Goal: Task Accomplishment & Management: Manage account settings

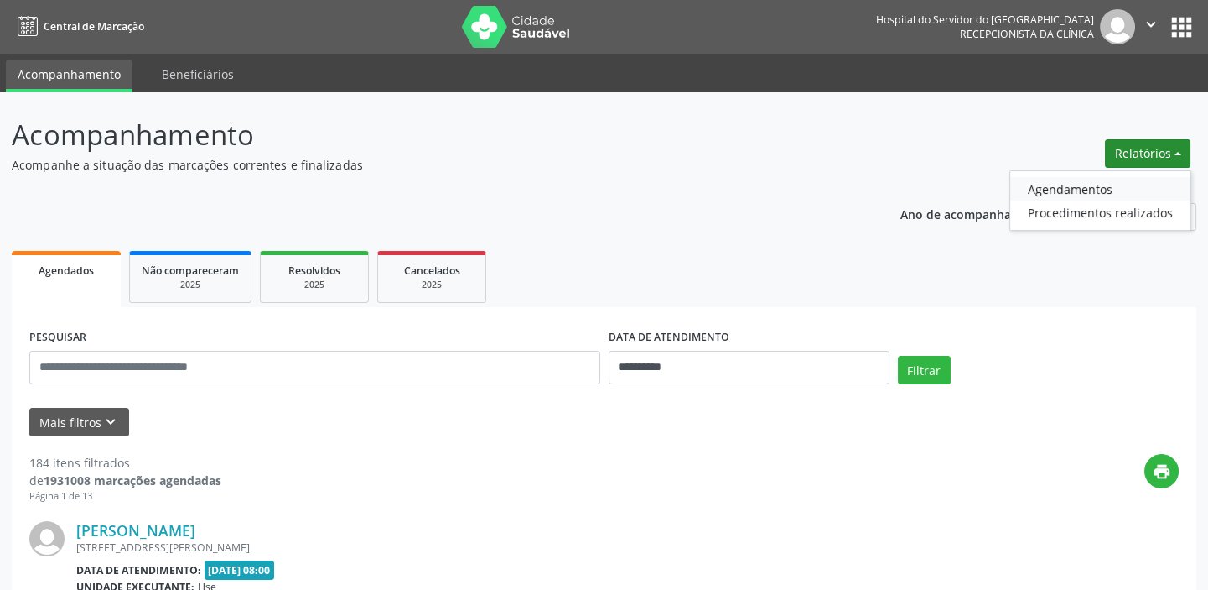
click at [1081, 188] on link "Agendamentos" at bounding box center [1100, 188] width 180 height 23
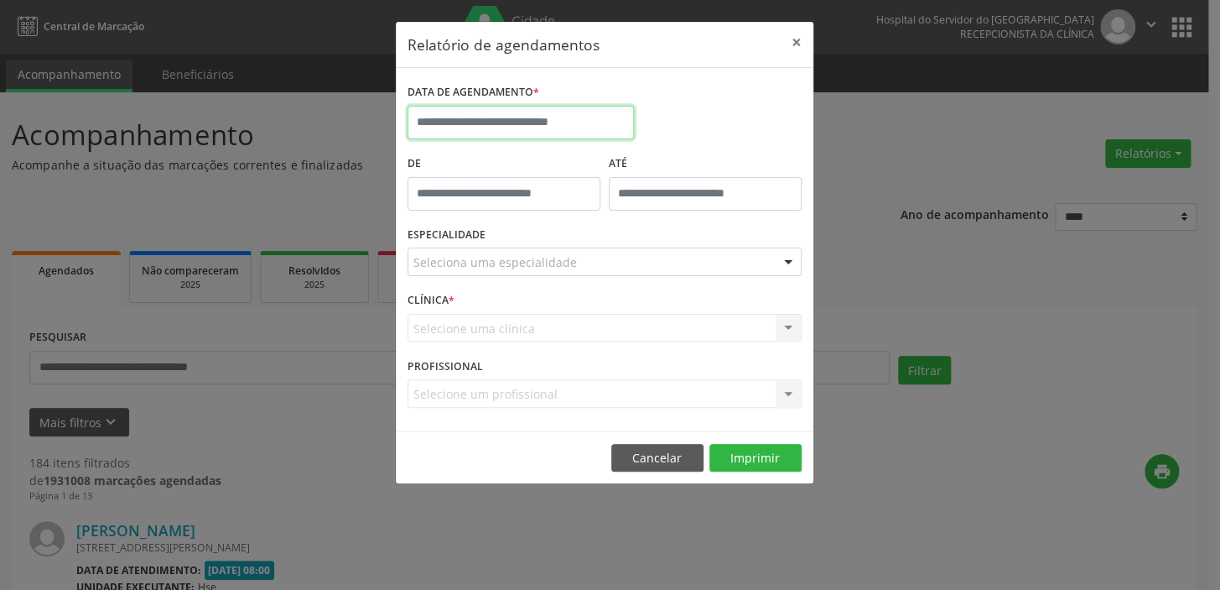
click at [540, 119] on input "text" at bounding box center [521, 123] width 226 height 34
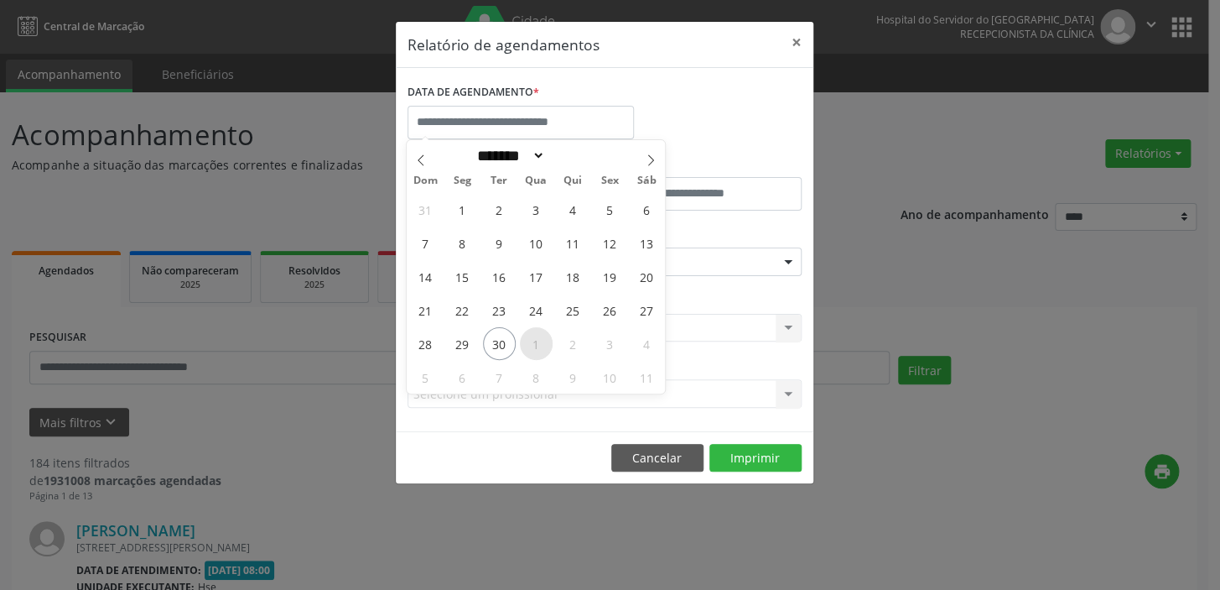
click at [540, 345] on span "1" at bounding box center [536, 343] width 33 height 33
type input "**********"
click at [540, 345] on span "1" at bounding box center [536, 343] width 33 height 33
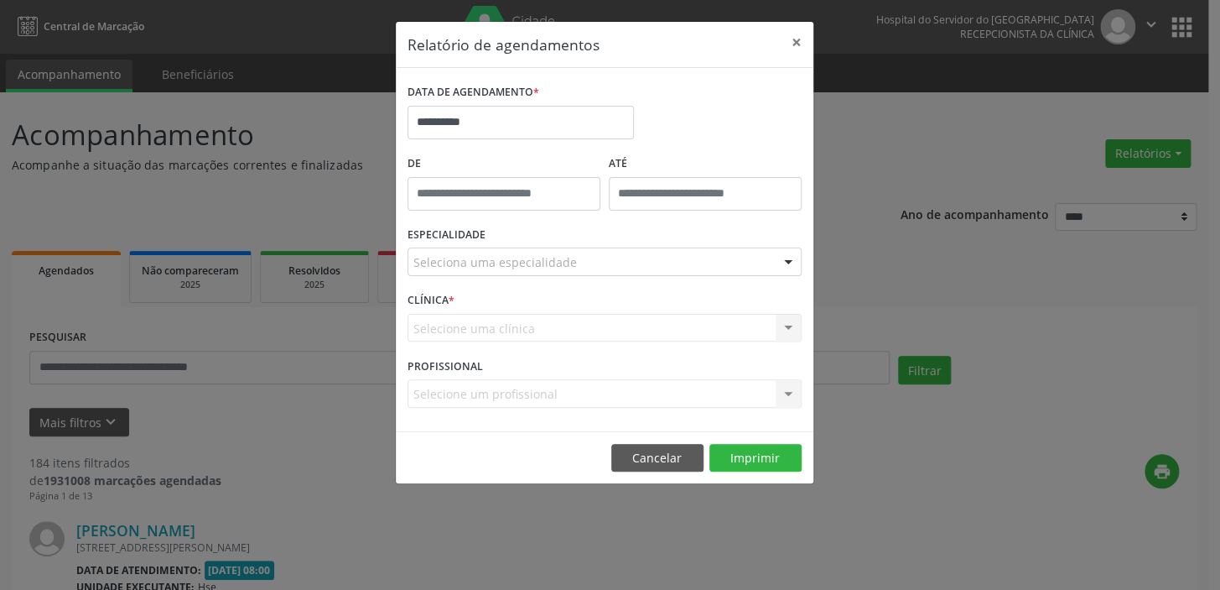
click at [703, 264] on div "Seleciona uma especialidade" at bounding box center [605, 261] width 394 height 29
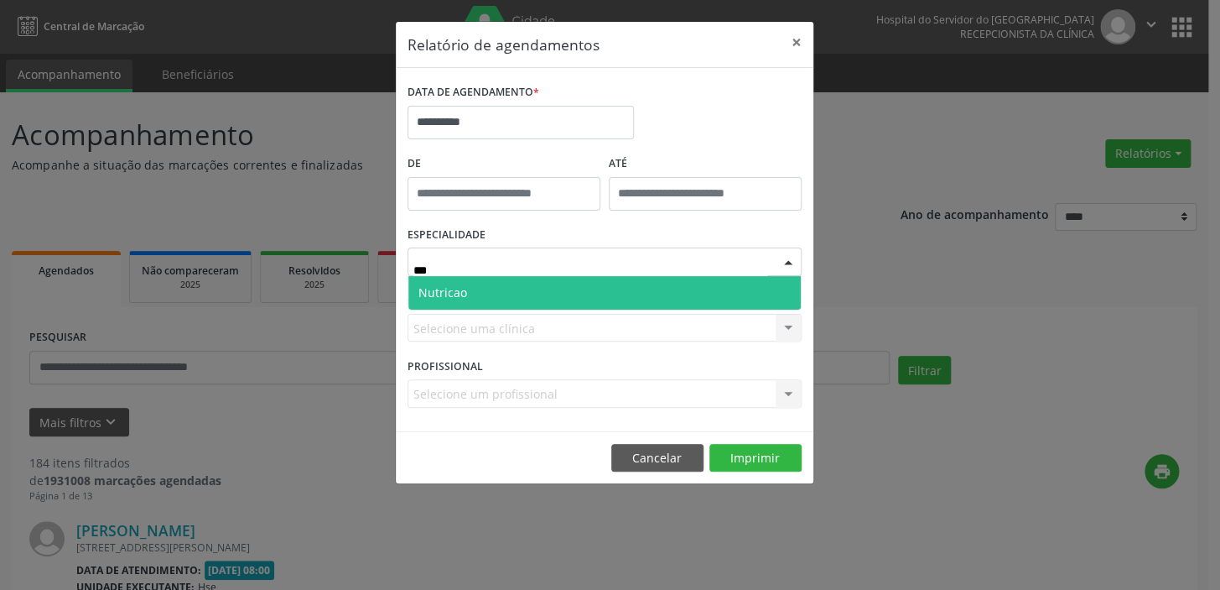
type input "****"
click at [645, 292] on span "Nutricao" at bounding box center [604, 293] width 392 height 34
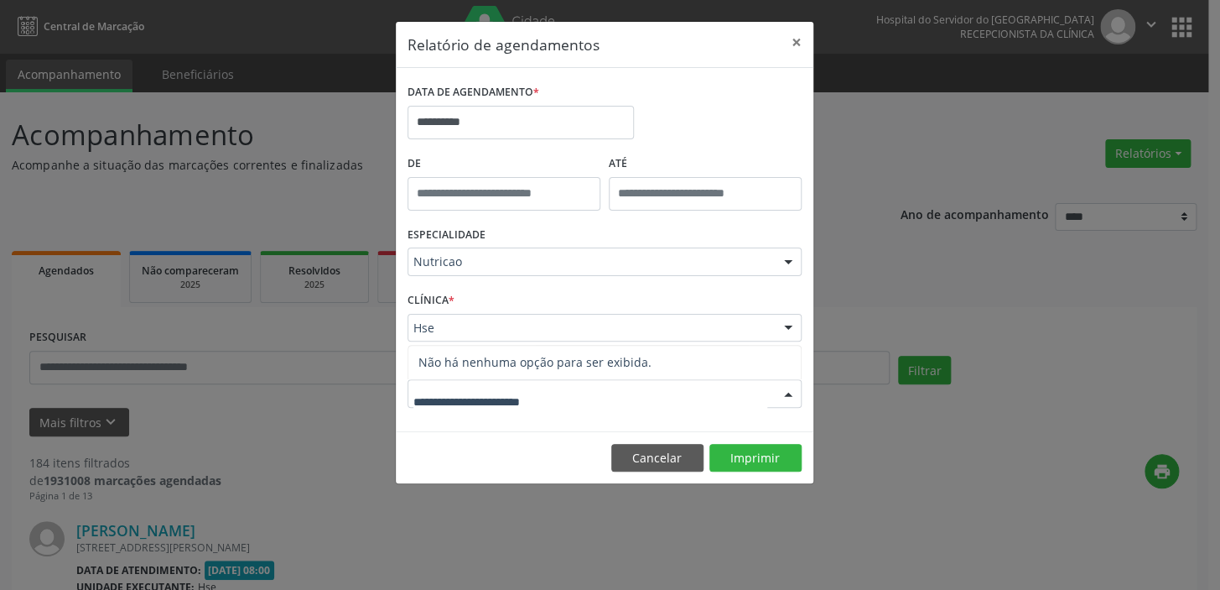
click at [554, 404] on div at bounding box center [605, 393] width 394 height 29
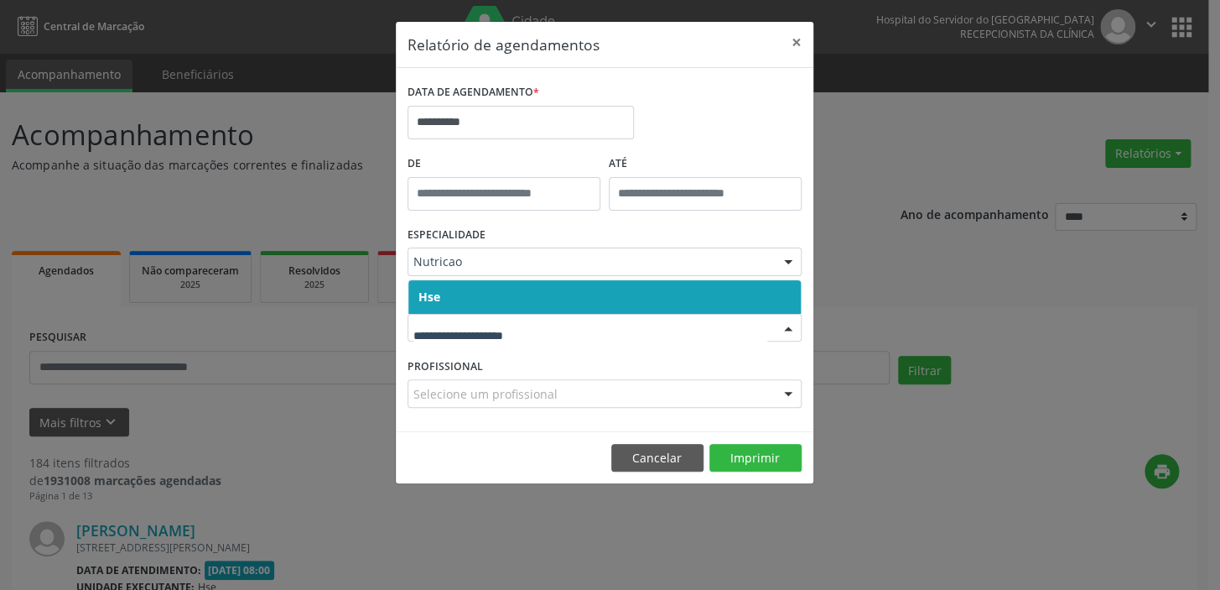
click at [553, 299] on span "Hse" at bounding box center [604, 297] width 392 height 34
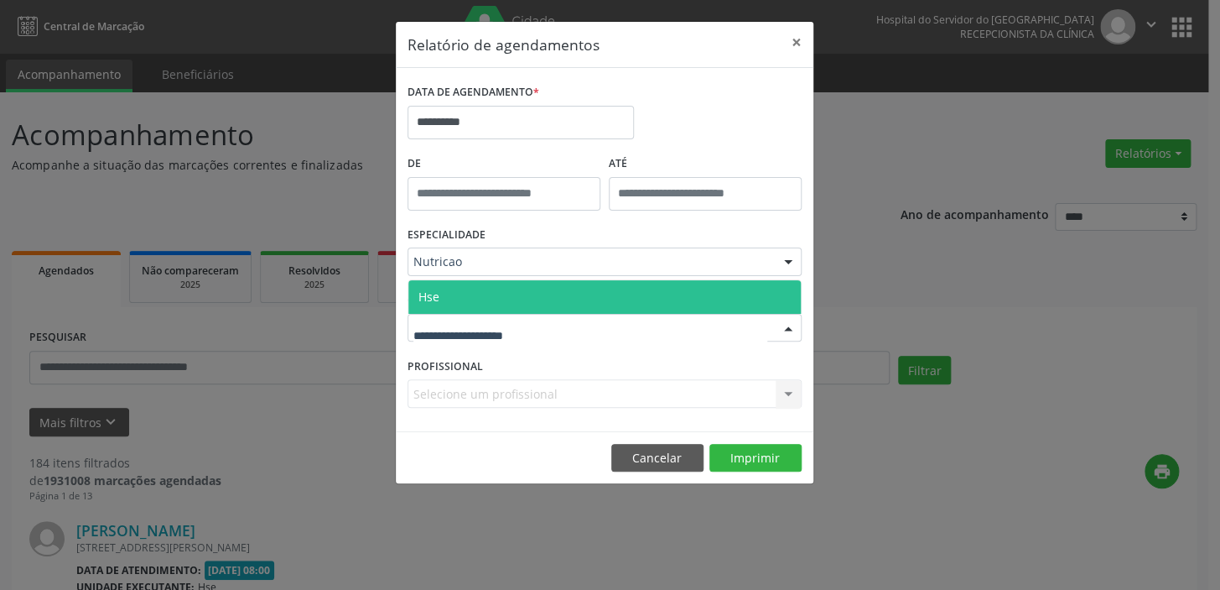
click at [548, 333] on div at bounding box center [605, 328] width 394 height 29
click at [496, 288] on span "Hse" at bounding box center [604, 297] width 392 height 34
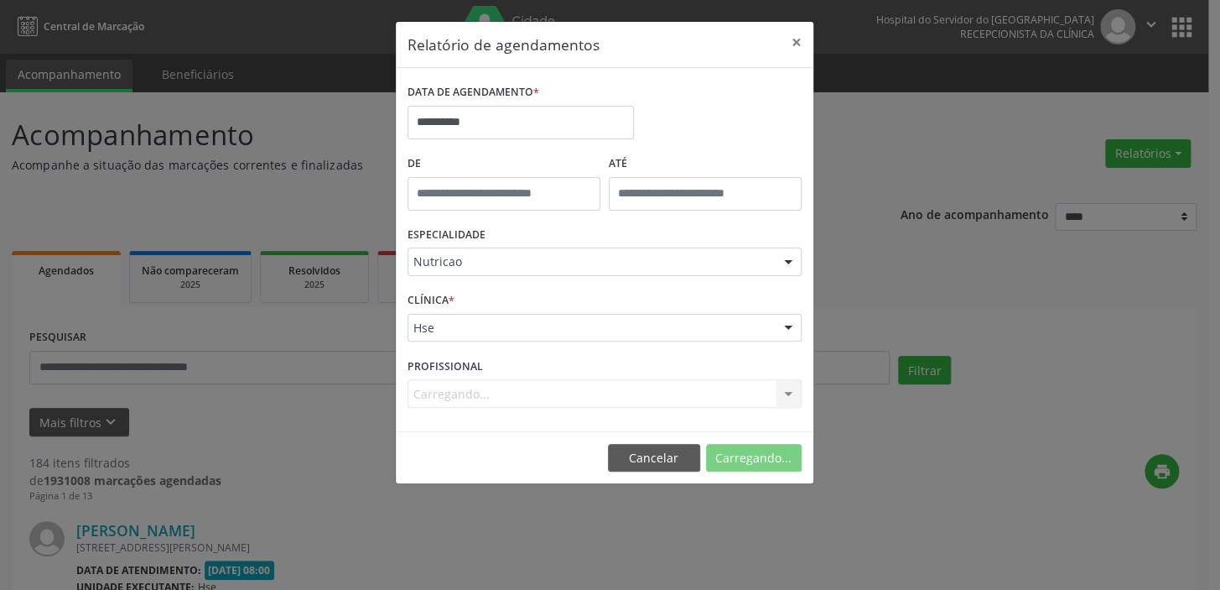
click at [496, 288] on div "CLÍNICA * Hse Hse Nenhum resultado encontrado para: " " Não há nenhuma opção pa…" at bounding box center [604, 320] width 403 height 65
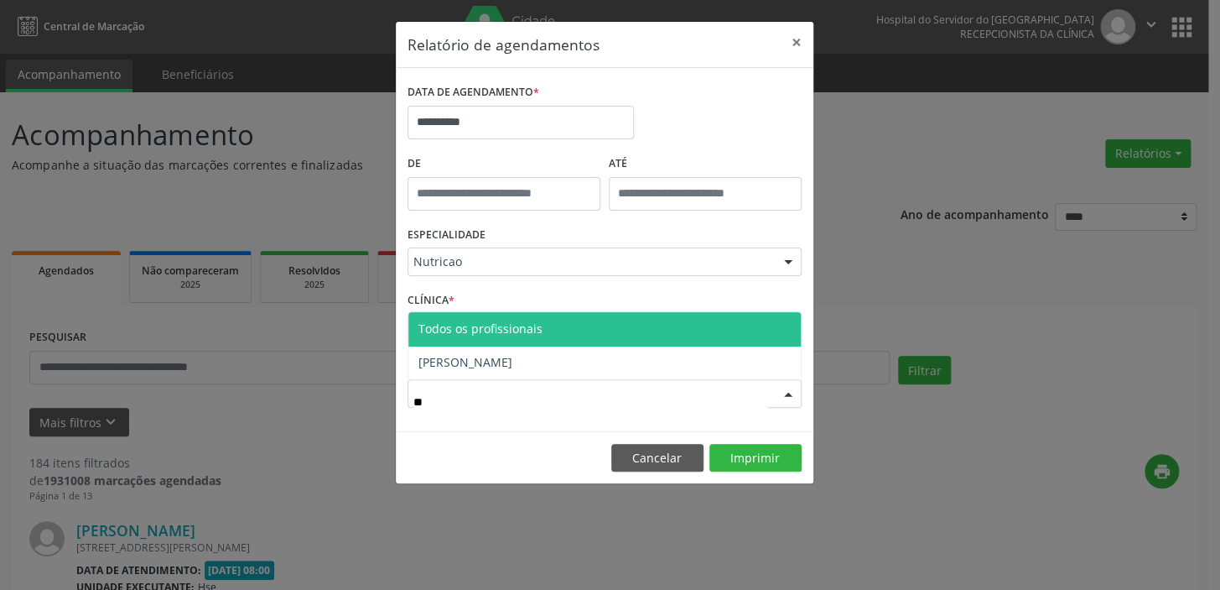
type input "***"
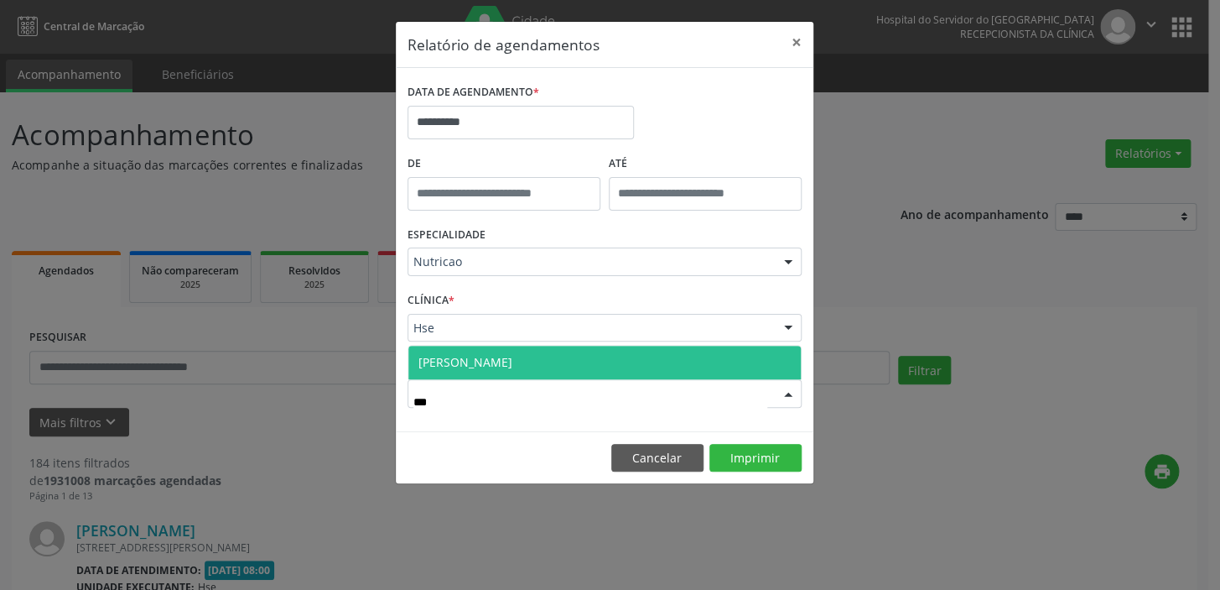
click at [547, 357] on span "[PERSON_NAME]" at bounding box center [604, 362] width 392 height 34
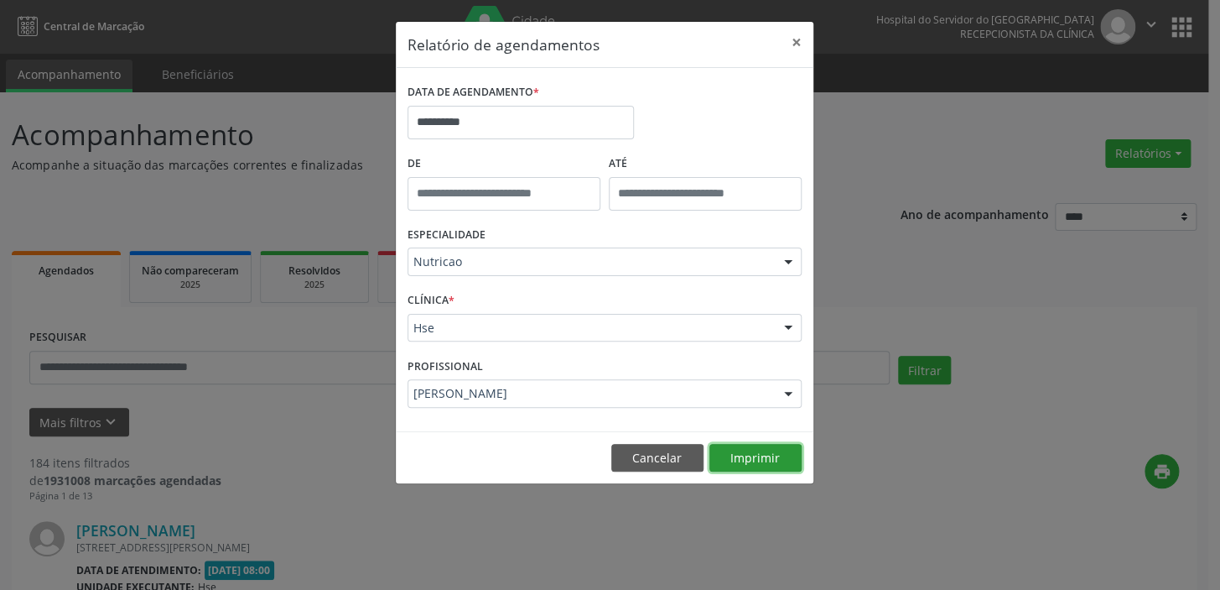
click at [768, 450] on button "Imprimir" at bounding box center [755, 458] width 92 height 29
click at [797, 39] on button "×" at bounding box center [797, 42] width 34 height 41
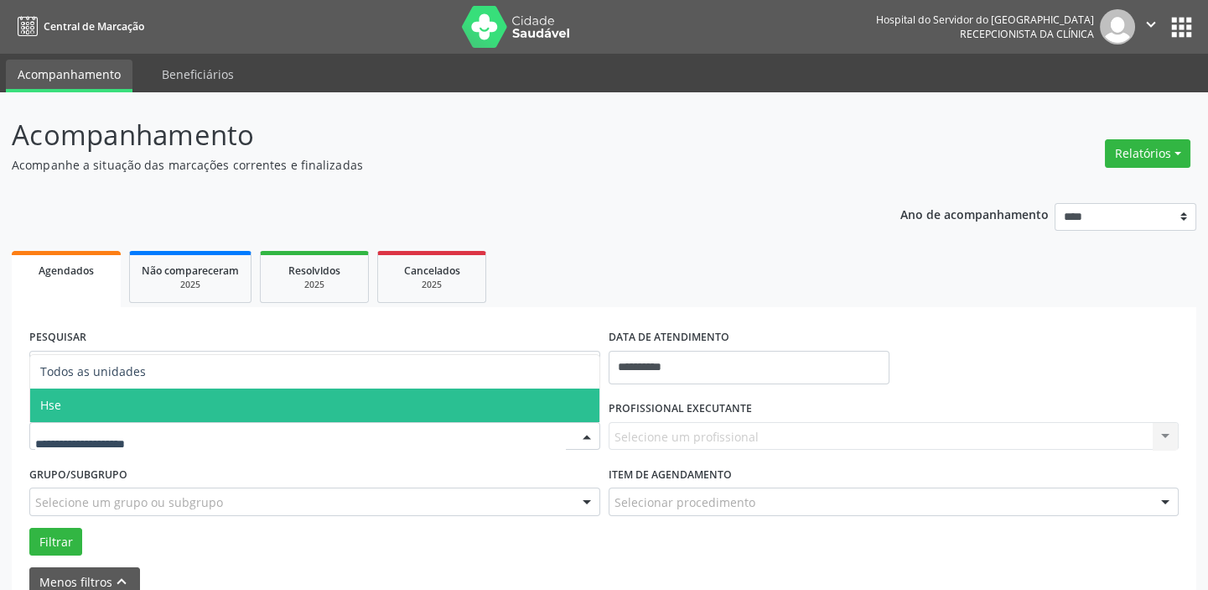
click at [169, 409] on span "Hse" at bounding box center [314, 405] width 569 height 34
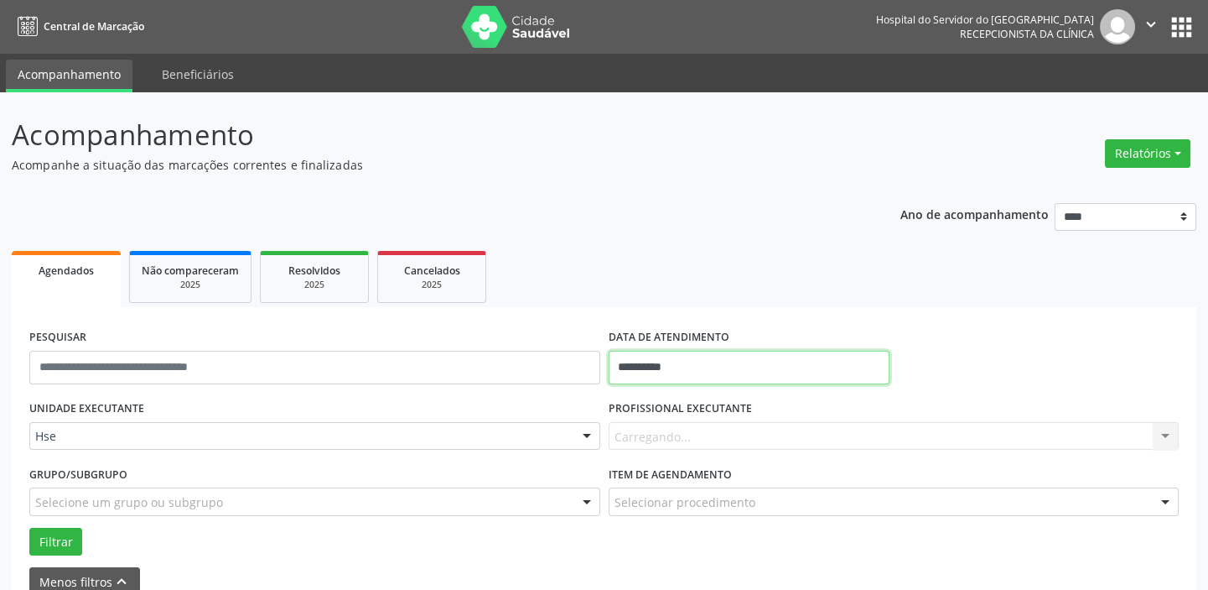
click at [714, 368] on input "**********" at bounding box center [749, 368] width 281 height 34
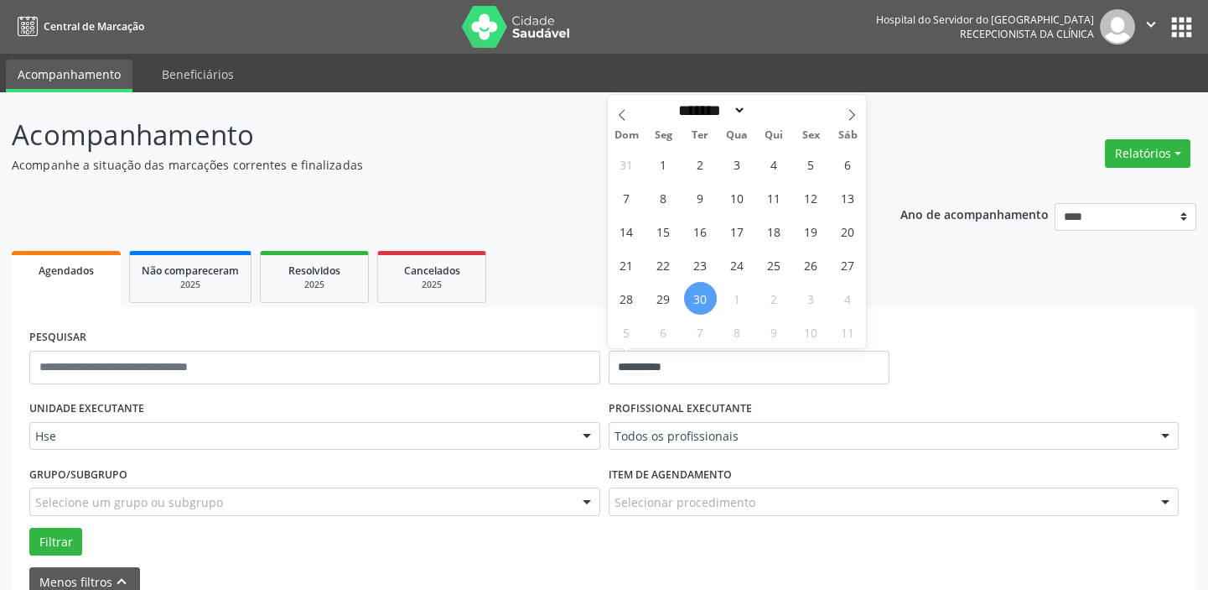
click at [704, 291] on span "30" at bounding box center [700, 298] width 33 height 33
type input "**********"
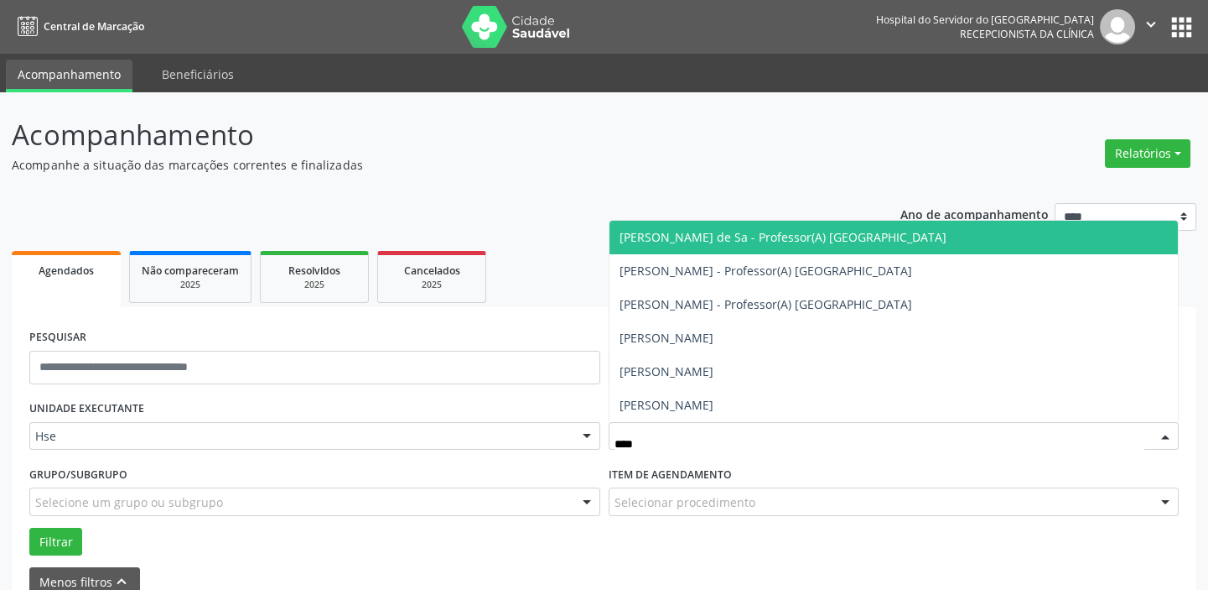
type input "*****"
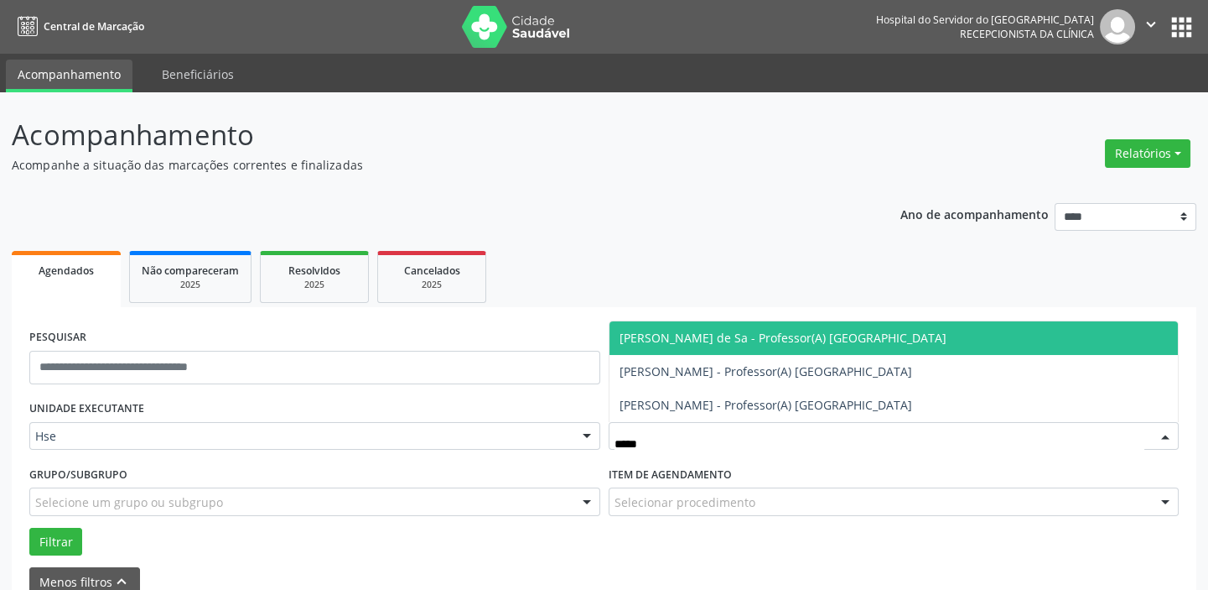
click at [750, 332] on span "Alessandra Ferraz de Sa - Professor(A) Nassau" at bounding box center [783, 338] width 327 height 16
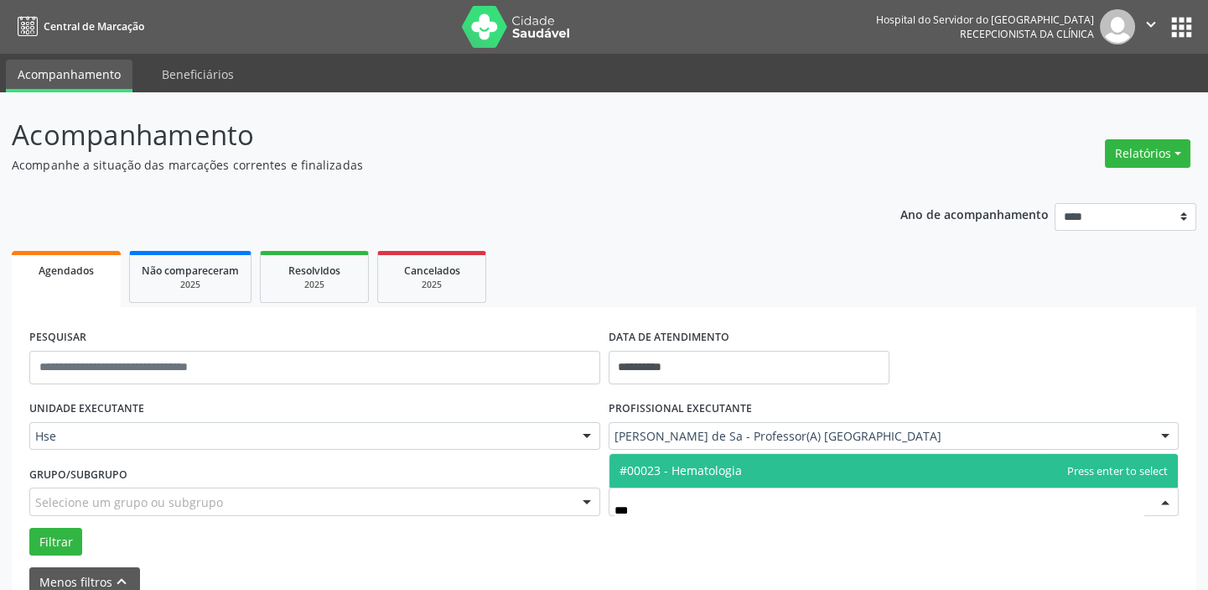
type input "****"
click at [743, 468] on span "#00023 - Hematologia" at bounding box center [894, 471] width 569 height 34
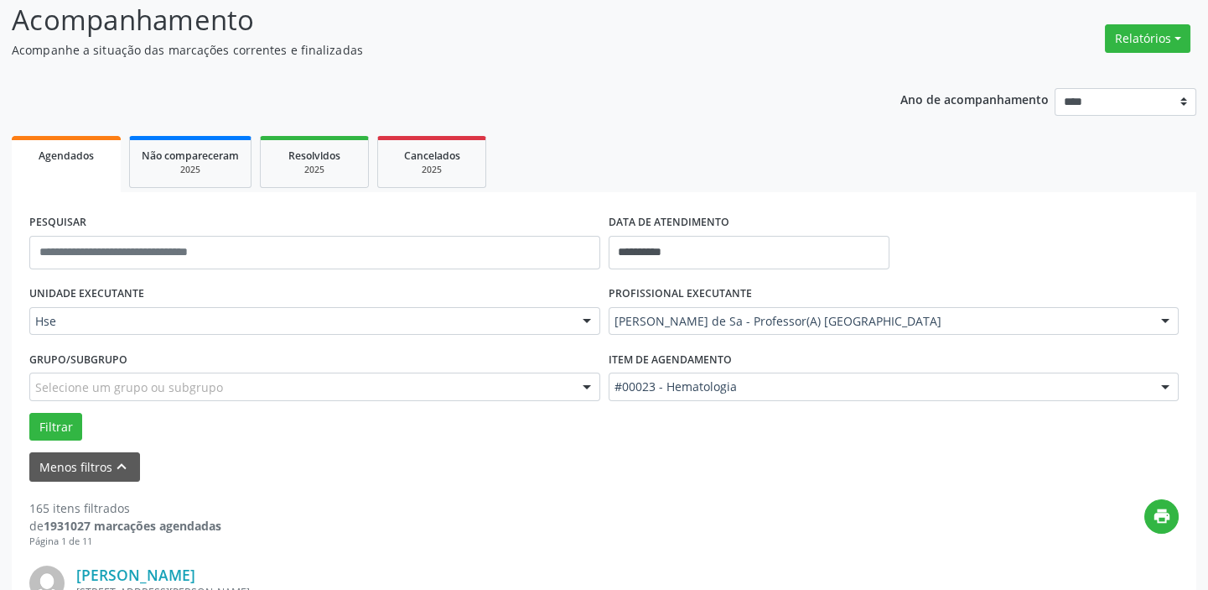
scroll to position [228, 0]
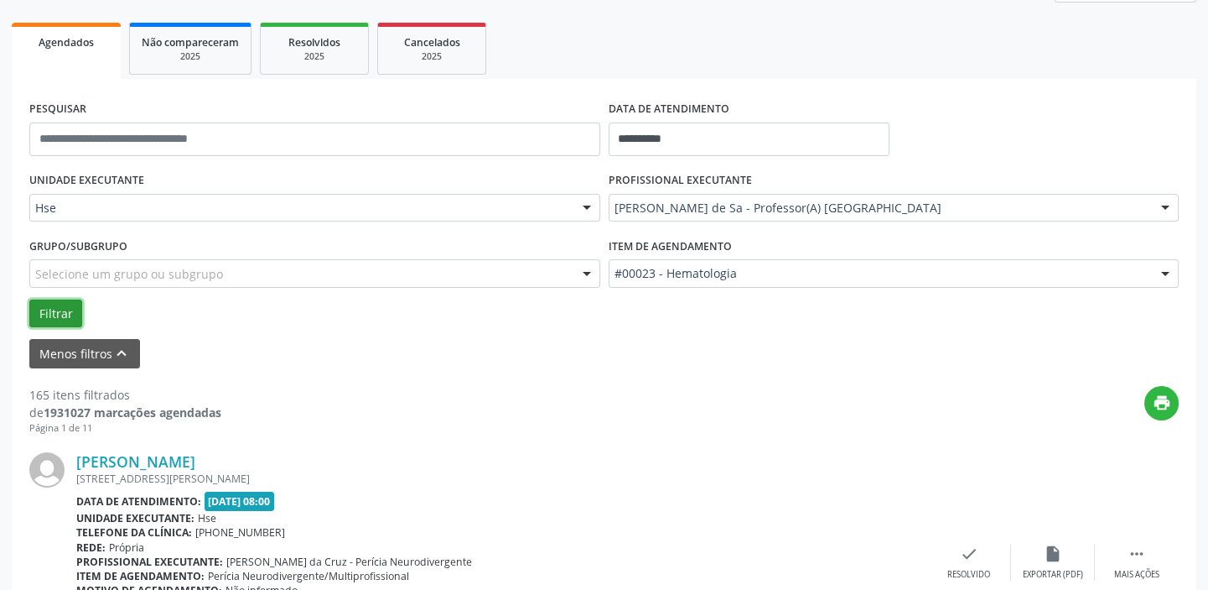
click at [67, 310] on button "Filtrar" at bounding box center [55, 313] width 53 height 29
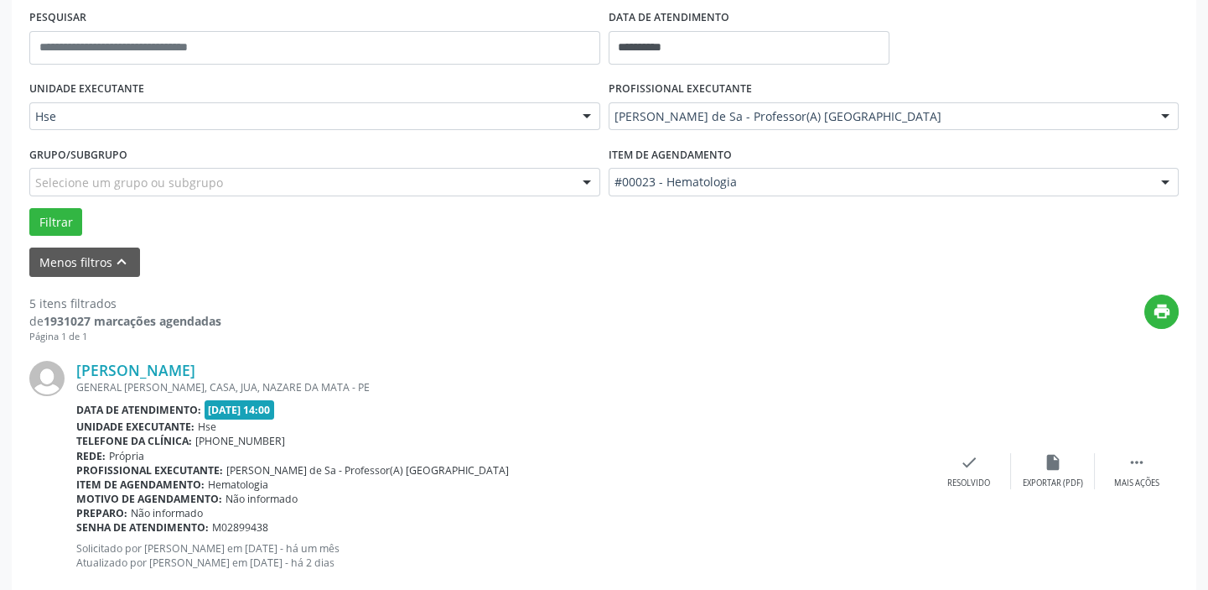
scroll to position [457, 0]
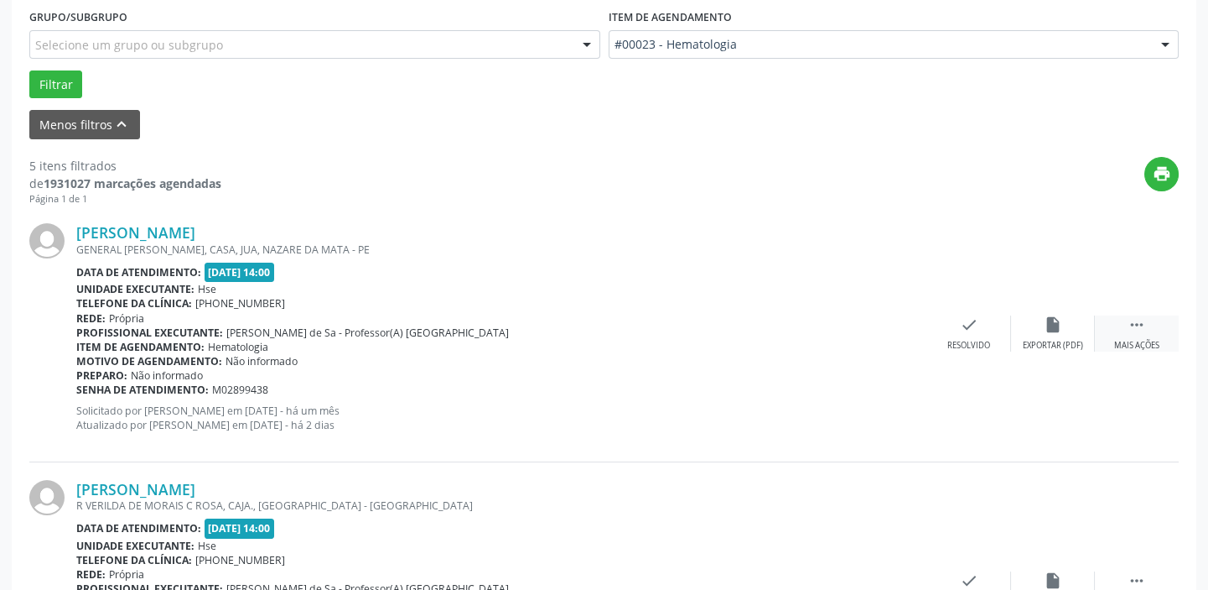
click at [1135, 329] on icon "" at bounding box center [1137, 324] width 18 height 18
click at [1052, 326] on icon "alarm_off" at bounding box center [1053, 324] width 18 height 18
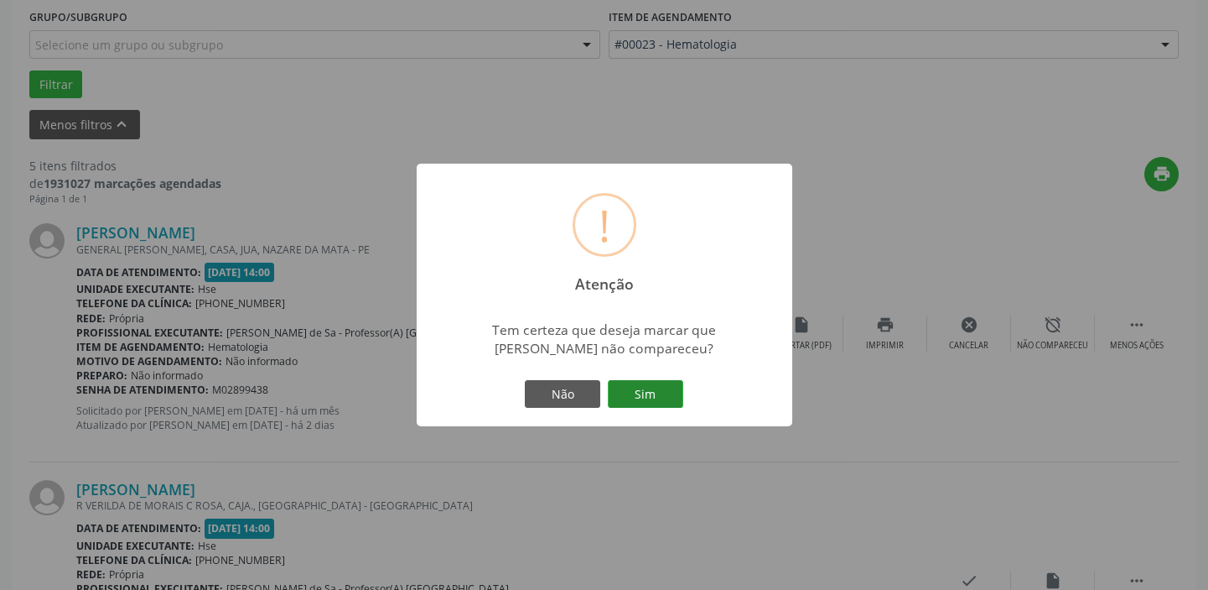
click at [652, 386] on button "Sim" at bounding box center [645, 394] width 75 height 29
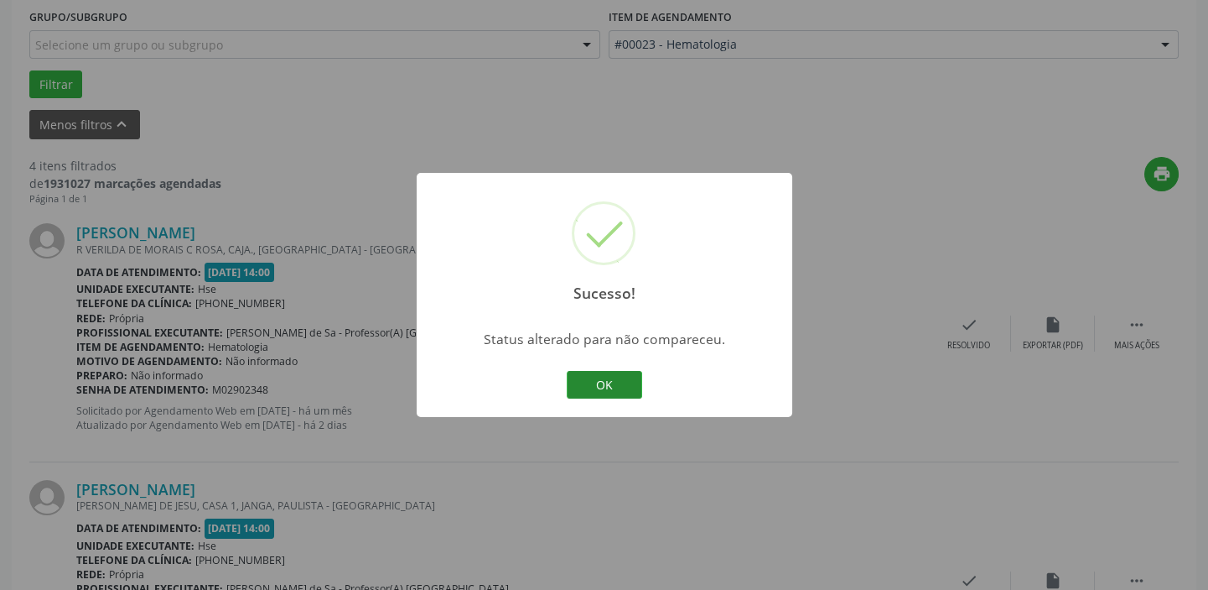
click at [611, 377] on button "OK" at bounding box center [604, 385] width 75 height 29
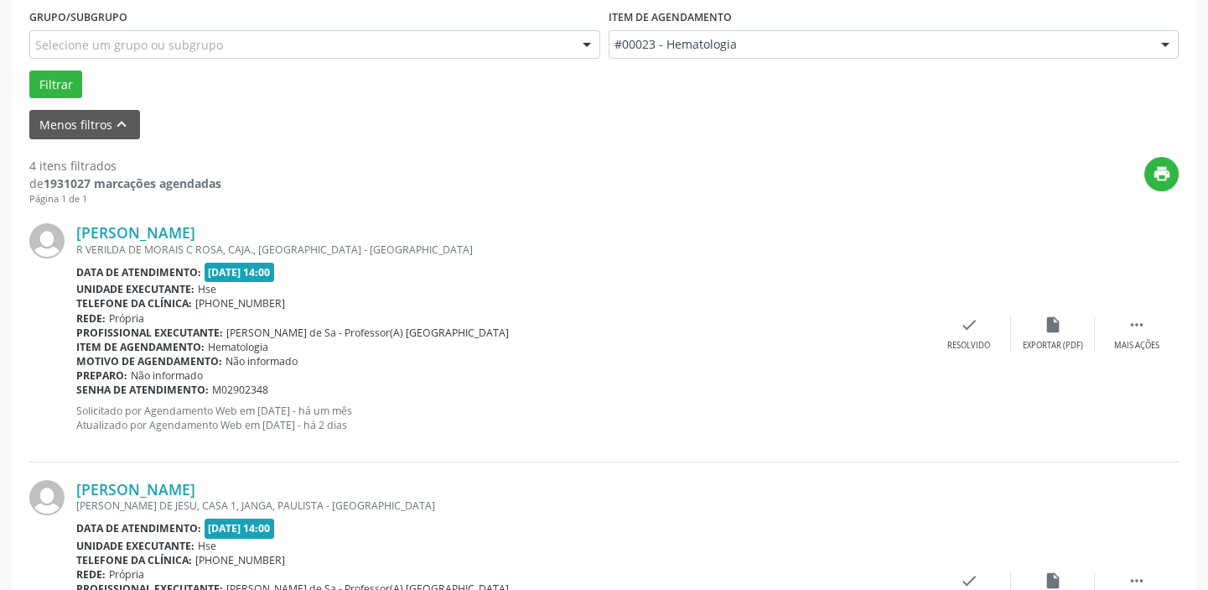
click at [964, 309] on div "Rosimar Luiza Santos de Lima R VERILDA DE MORAIS C ROSA, CAJA., RECIFE - PE Dat…" at bounding box center [604, 333] width 1150 height 256
click at [964, 328] on icon "check" at bounding box center [969, 324] width 18 height 18
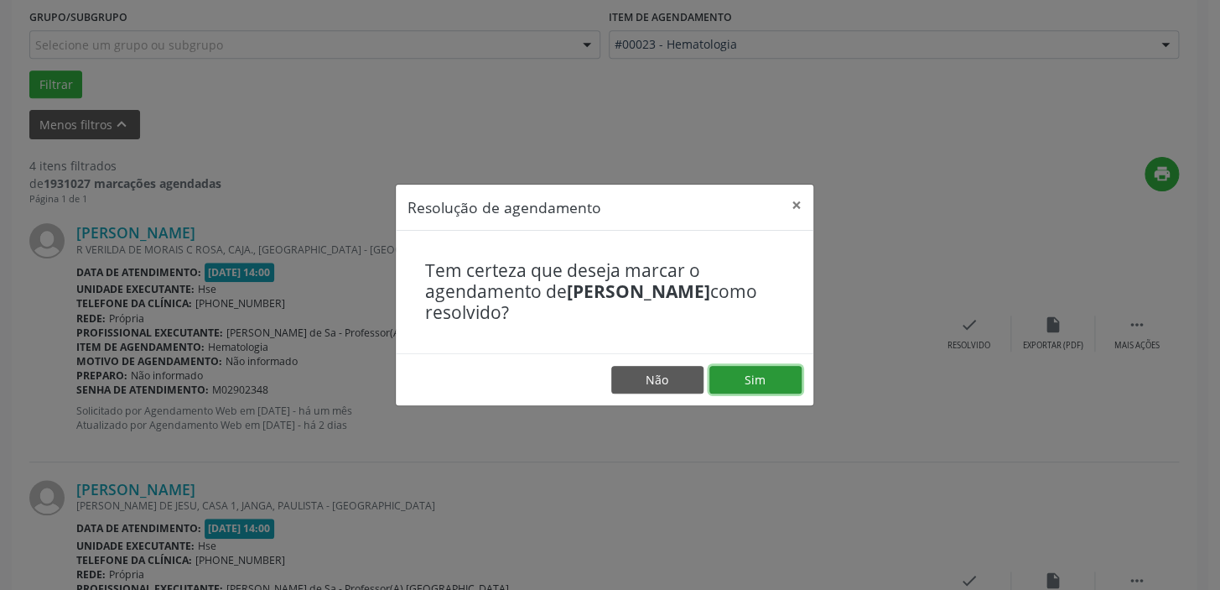
click at [727, 385] on button "Sim" at bounding box center [755, 380] width 92 height 29
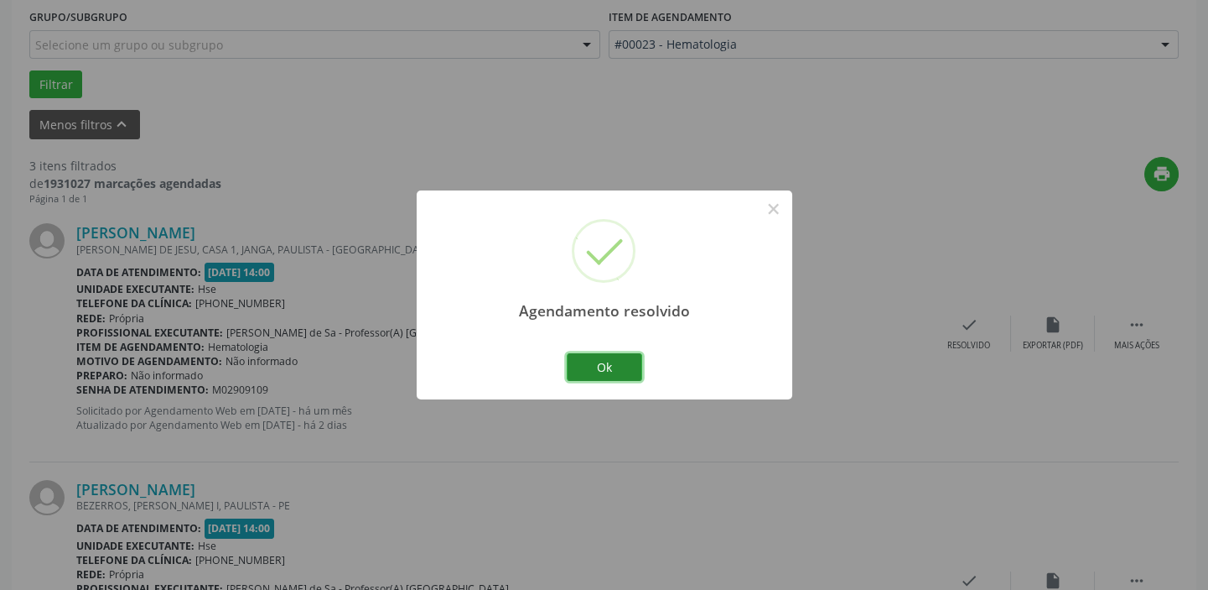
click at [631, 368] on button "Ok" at bounding box center [604, 367] width 75 height 29
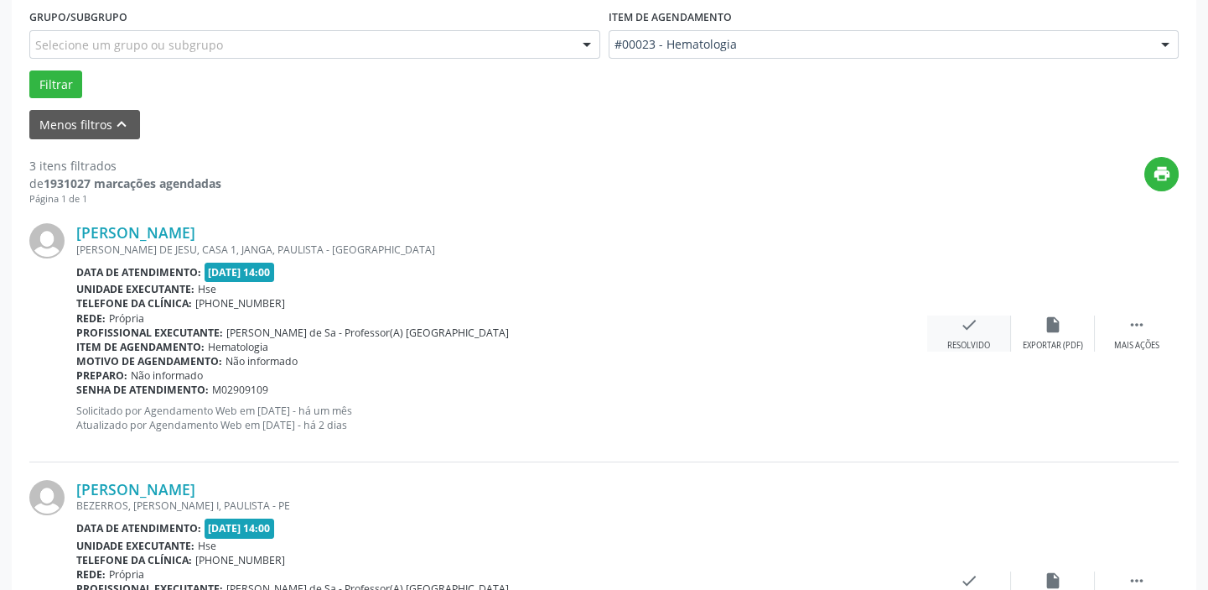
click at [973, 326] on icon "check" at bounding box center [969, 324] width 18 height 18
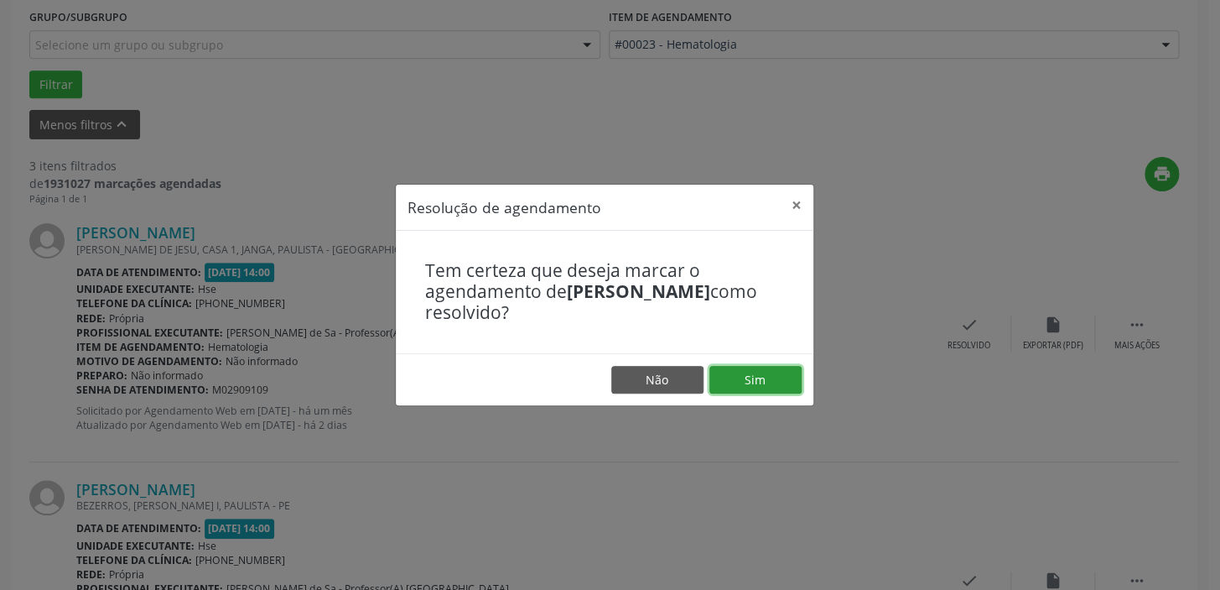
click at [756, 379] on button "Sim" at bounding box center [755, 380] width 92 height 29
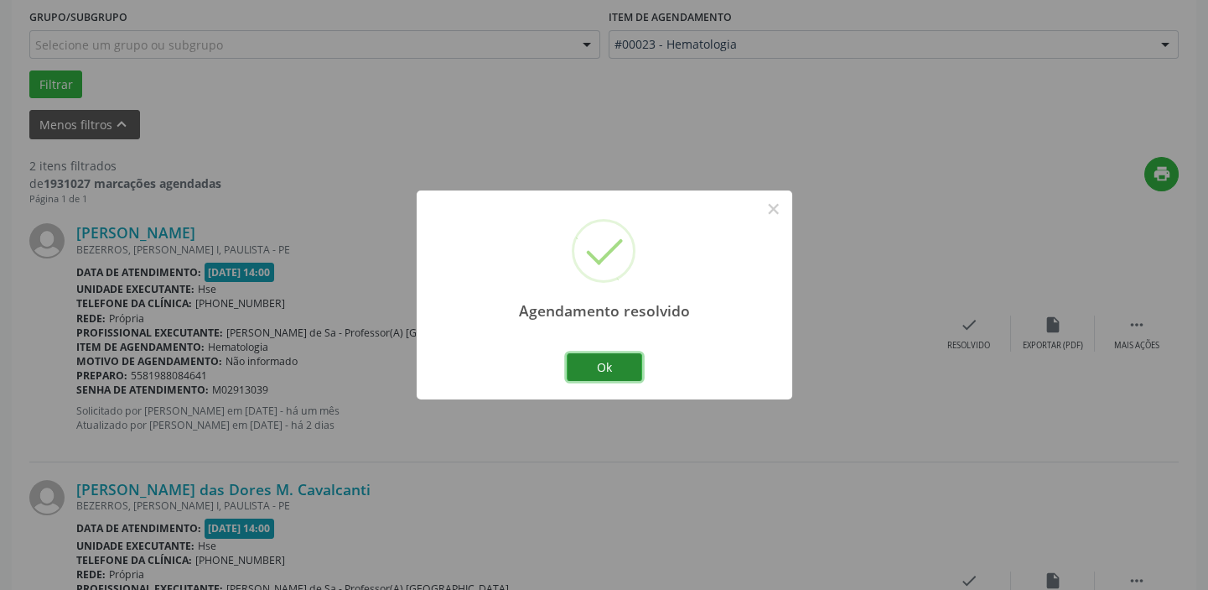
click at [622, 371] on button "Ok" at bounding box center [604, 367] width 75 height 29
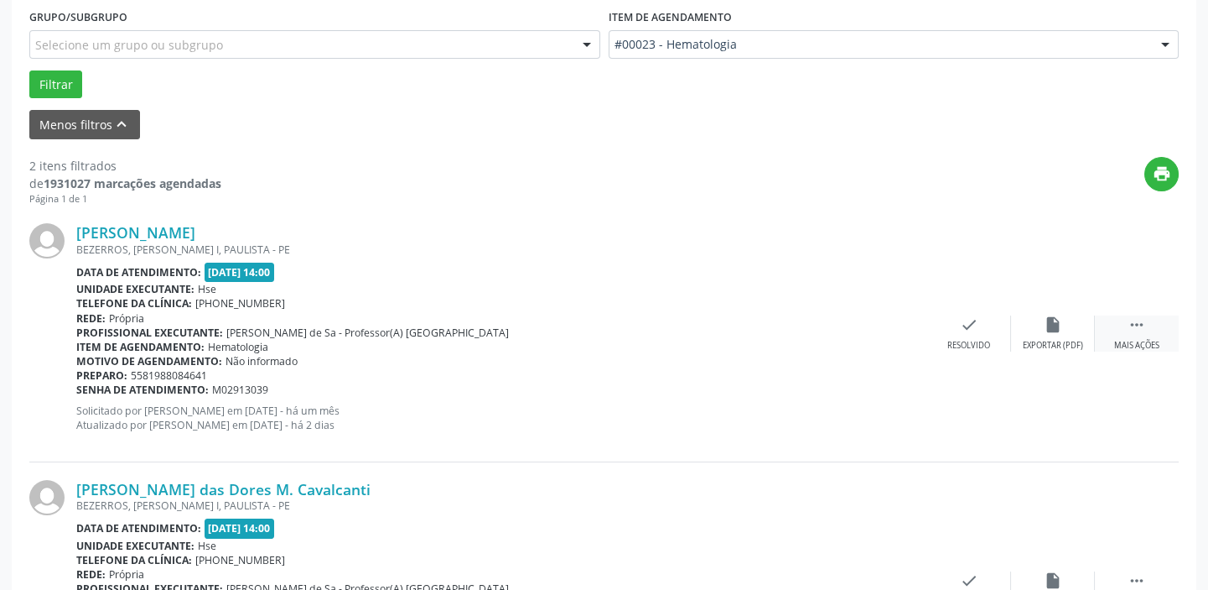
click at [1122, 326] on div " Mais ações" at bounding box center [1137, 333] width 84 height 36
click at [1062, 315] on icon "alarm_off" at bounding box center [1053, 324] width 18 height 18
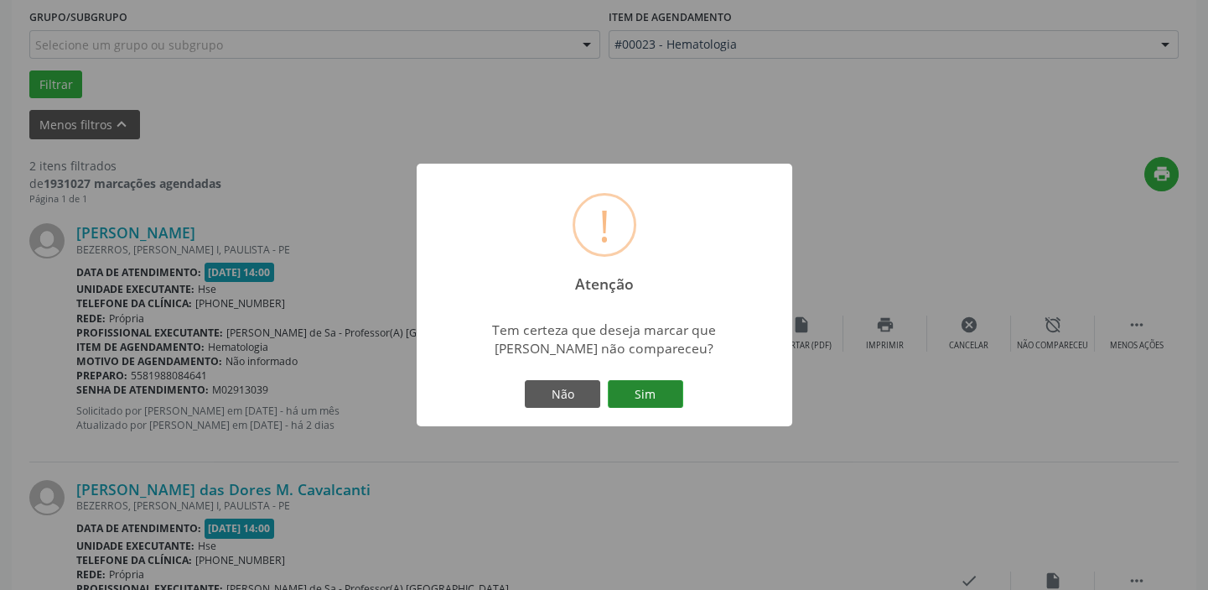
click at [646, 393] on button "Sim" at bounding box center [645, 394] width 75 height 29
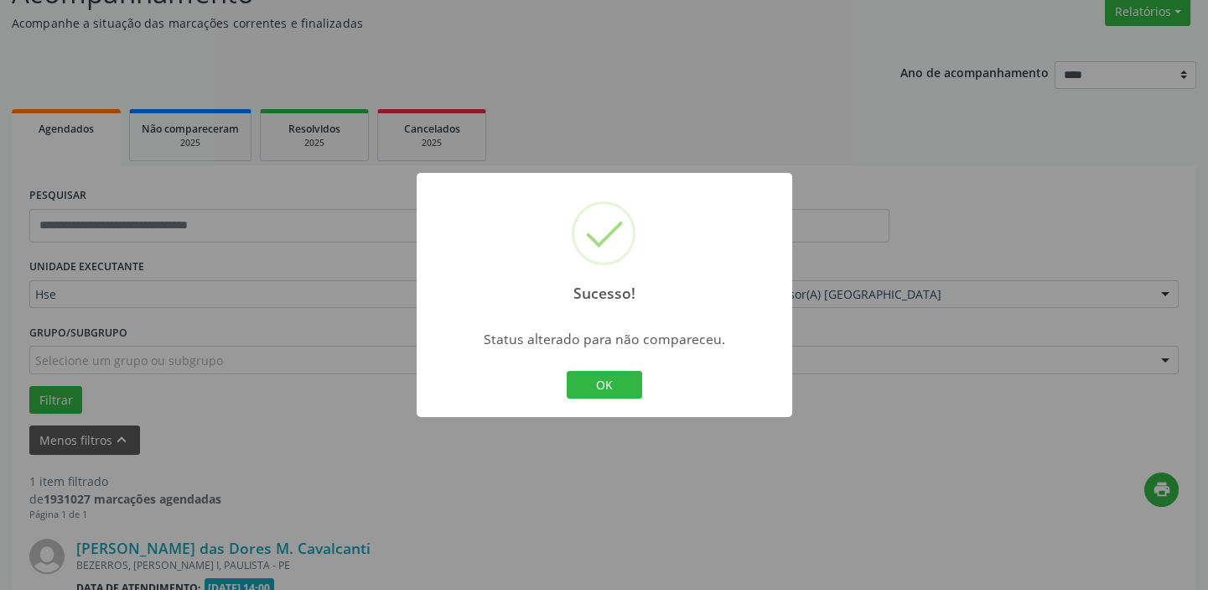
scroll to position [357, 0]
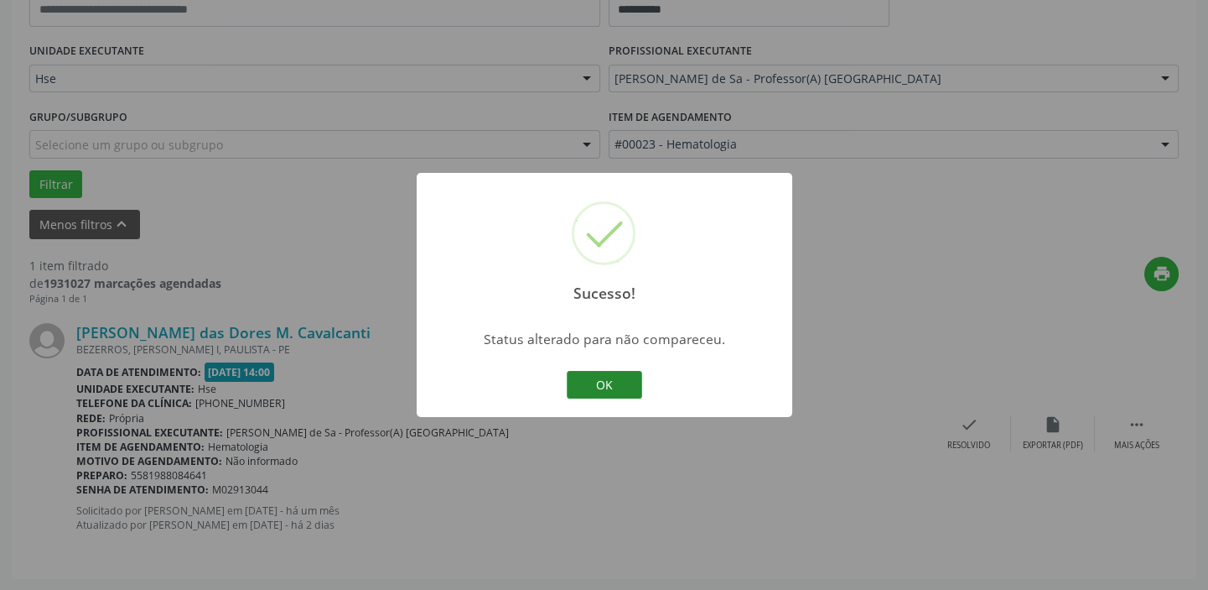
click at [609, 378] on button "OK" at bounding box center [604, 385] width 75 height 29
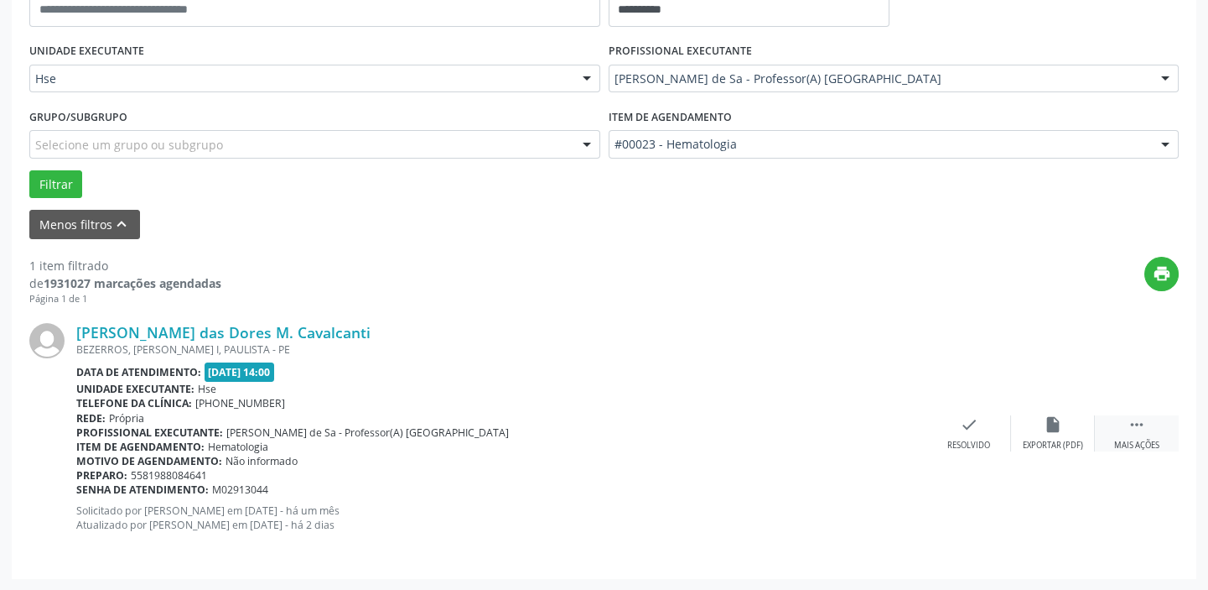
click at [1130, 431] on icon "" at bounding box center [1137, 424] width 18 height 18
click at [1062, 427] on div "alarm_off Não compareceu" at bounding box center [1053, 433] width 84 height 36
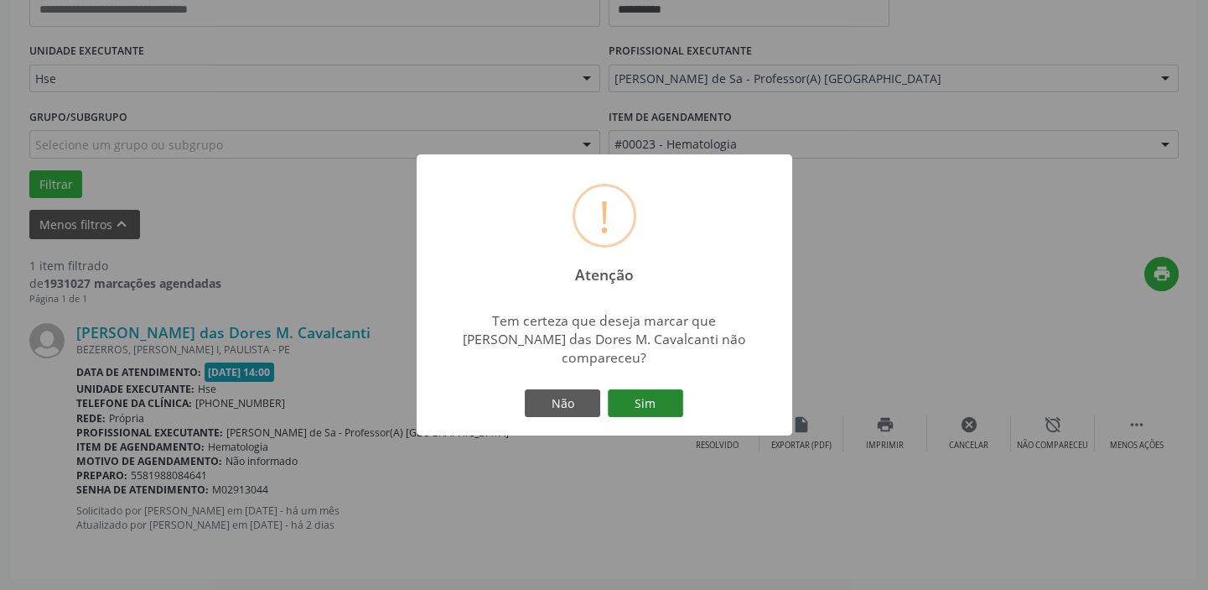
click at [666, 403] on button "Sim" at bounding box center [645, 403] width 75 height 29
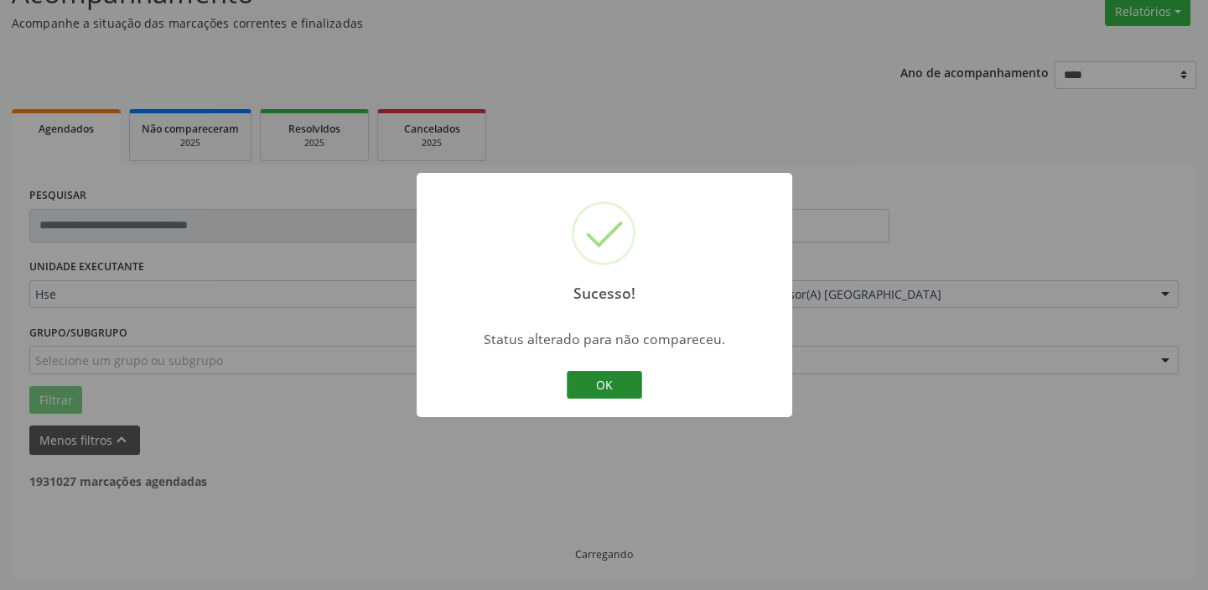
scroll to position [87, 0]
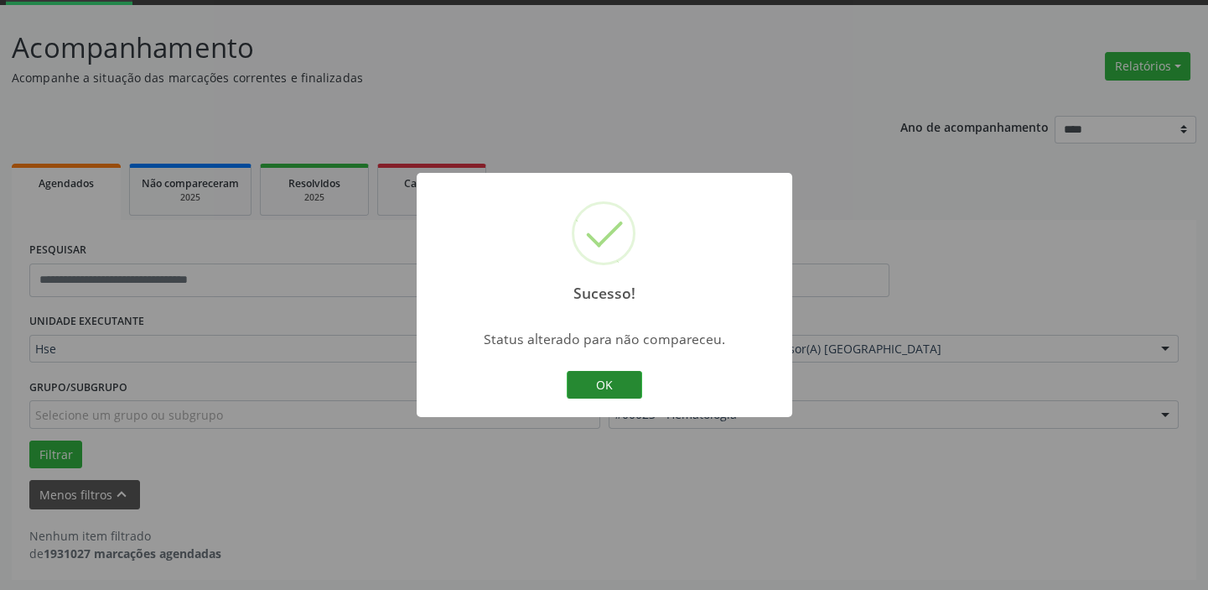
click at [616, 371] on button "OK" at bounding box center [604, 385] width 75 height 29
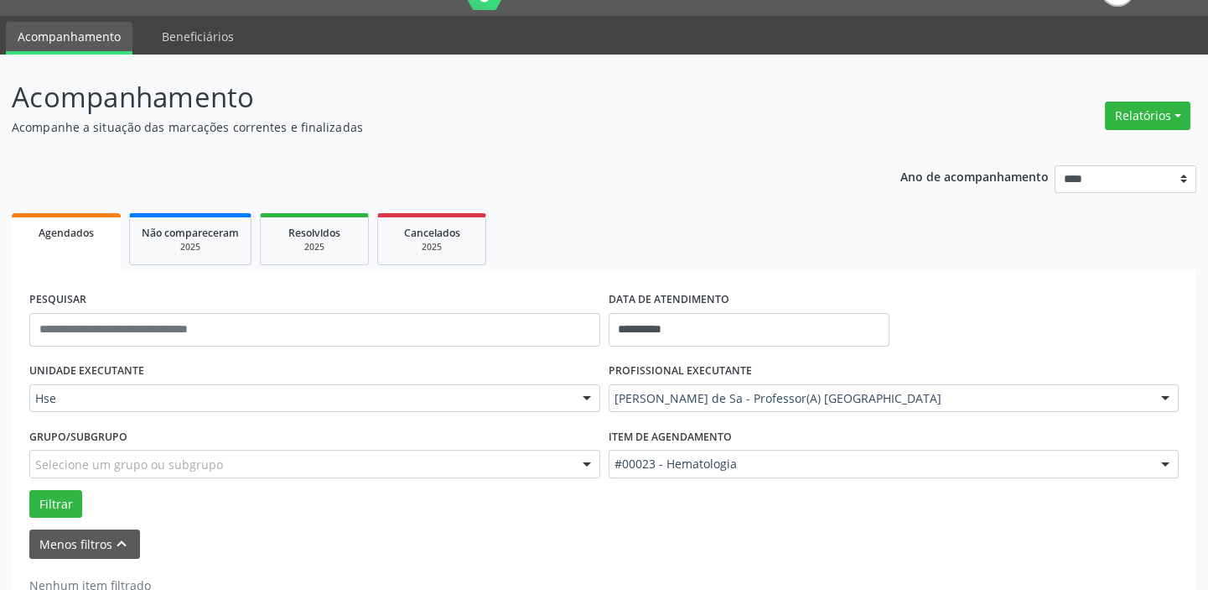
scroll to position [0, 0]
